Goal: Task Accomplishment & Management: Manage account settings

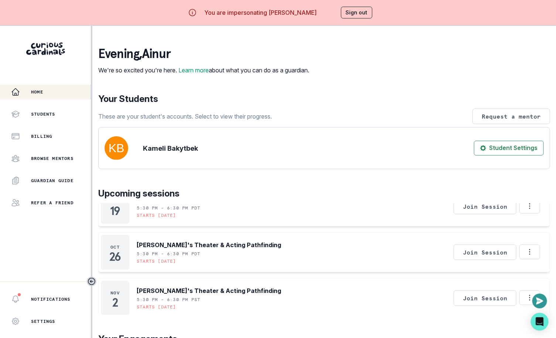
scroll to position [70, 0]
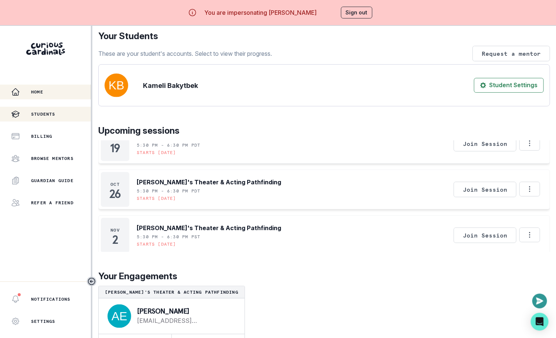
click at [69, 114] on div "Students" at bounding box center [51, 114] width 80 height 9
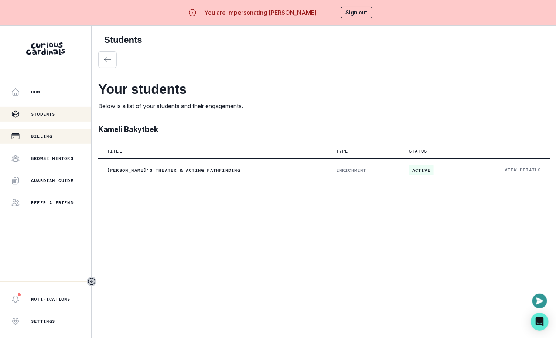
click at [66, 134] on div "Billing" at bounding box center [51, 136] width 80 height 9
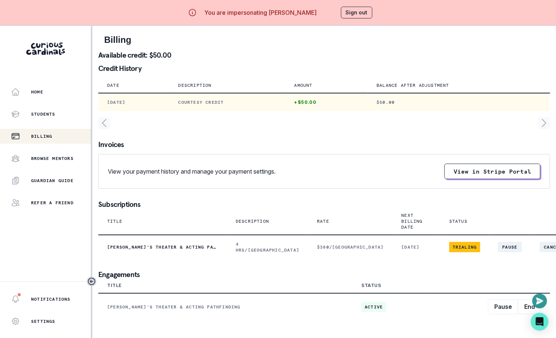
click at [225, 103] on p "Courtesy Credit" at bounding box center [228, 102] width 98 height 6
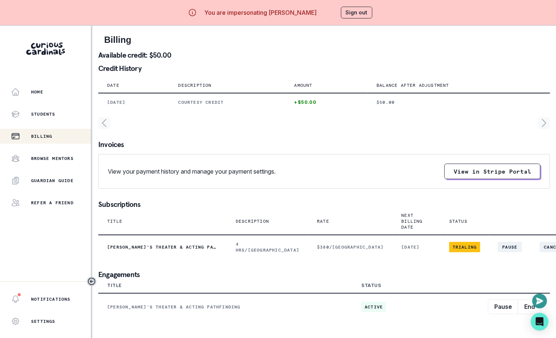
click at [238, 117] on div at bounding box center [324, 123] width 452 height 12
click at [362, 13] on button "Sign out" at bounding box center [356, 13] width 31 height 12
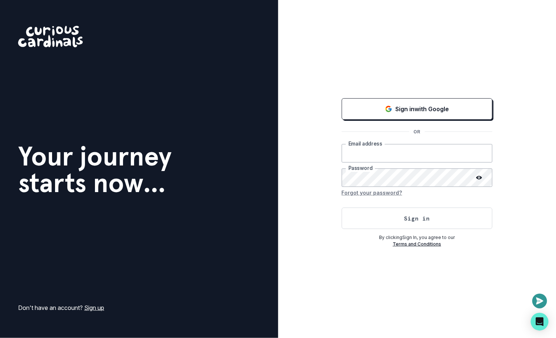
type input "[EMAIL_ADDRESS][DOMAIN_NAME]"
click at [421, 220] on button "Sign in" at bounding box center [417, 218] width 151 height 21
